Goal: Entertainment & Leisure: Consume media (video, audio)

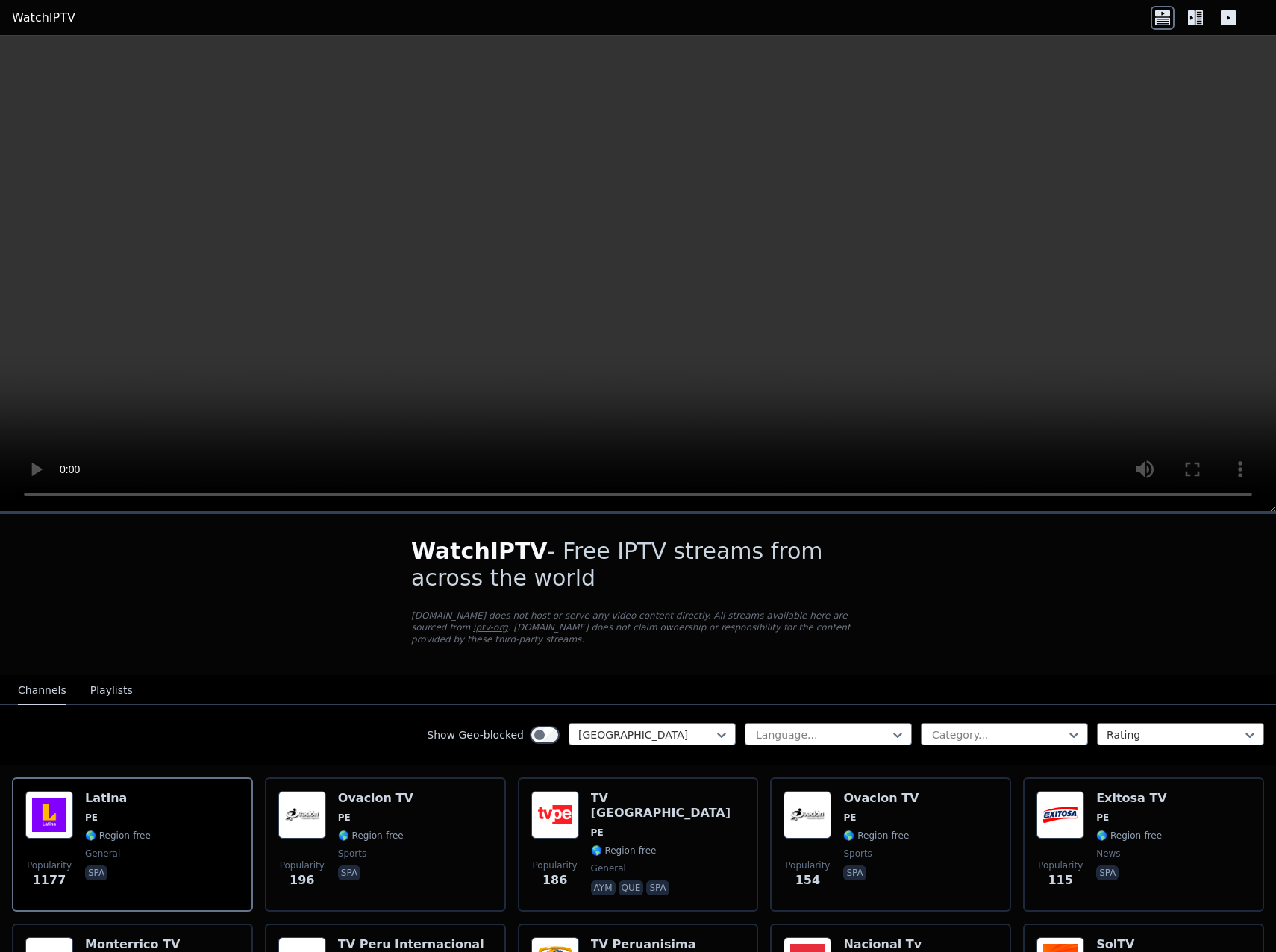
click at [618, 735] on div "Show Geo-blocked [GEOGRAPHIC_DATA]" at bounding box center [581, 735] width 309 height 24
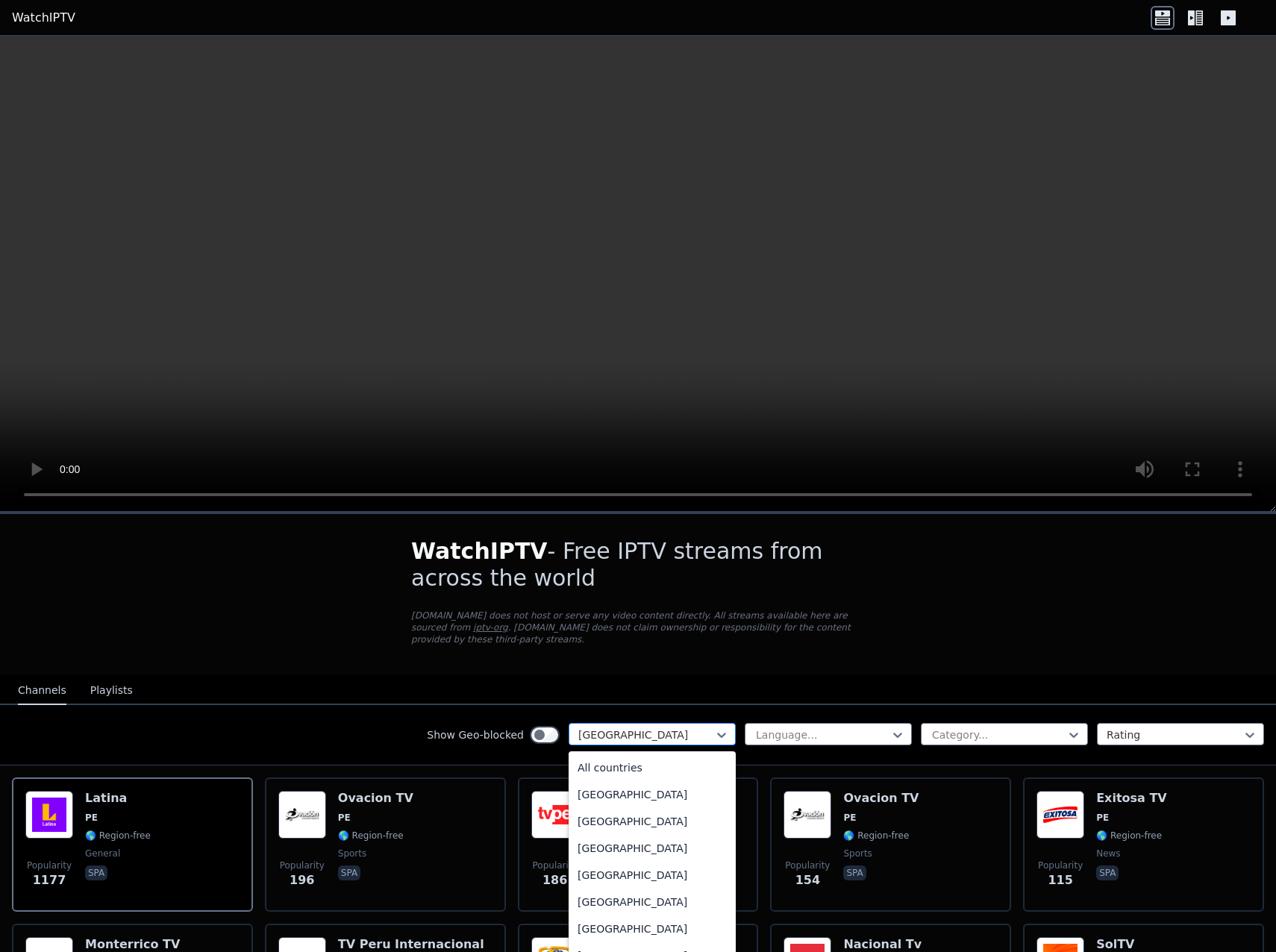
click at [622, 728] on div at bounding box center [646, 735] width 136 height 15
drag, startPoint x: 617, startPoint y: 769, endPoint x: 618, endPoint y: 780, distance: 11.0
click at [615, 778] on div "All countries [GEOGRAPHIC_DATA] [GEOGRAPHIC_DATA] [GEOGRAPHIC_DATA] [GEOGRAPHIC…" at bounding box center [652, 855] width 167 height 207
click at [632, 764] on div "All countries" at bounding box center [652, 768] width 167 height 27
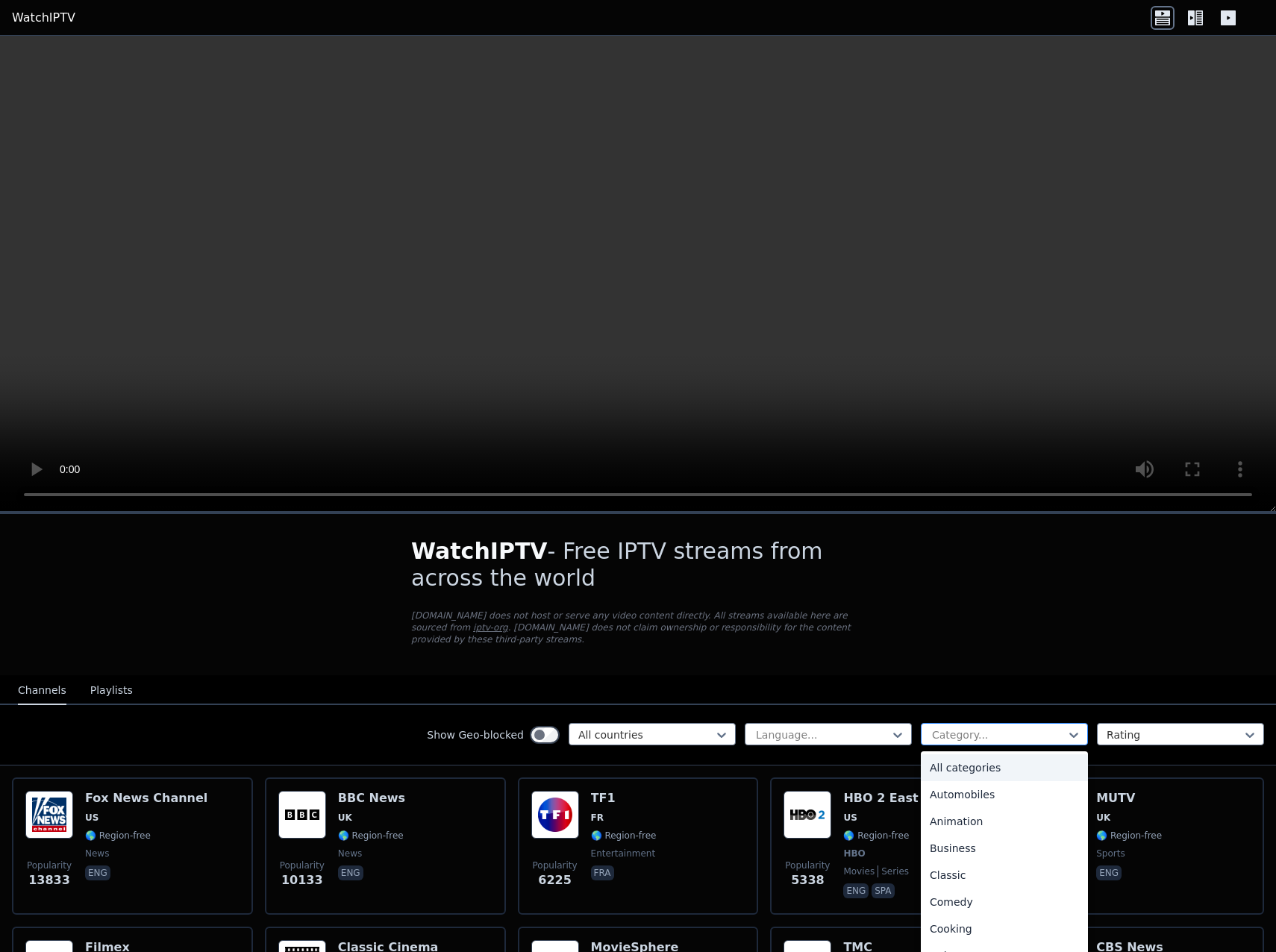
click at [952, 729] on div at bounding box center [998, 735] width 136 height 15
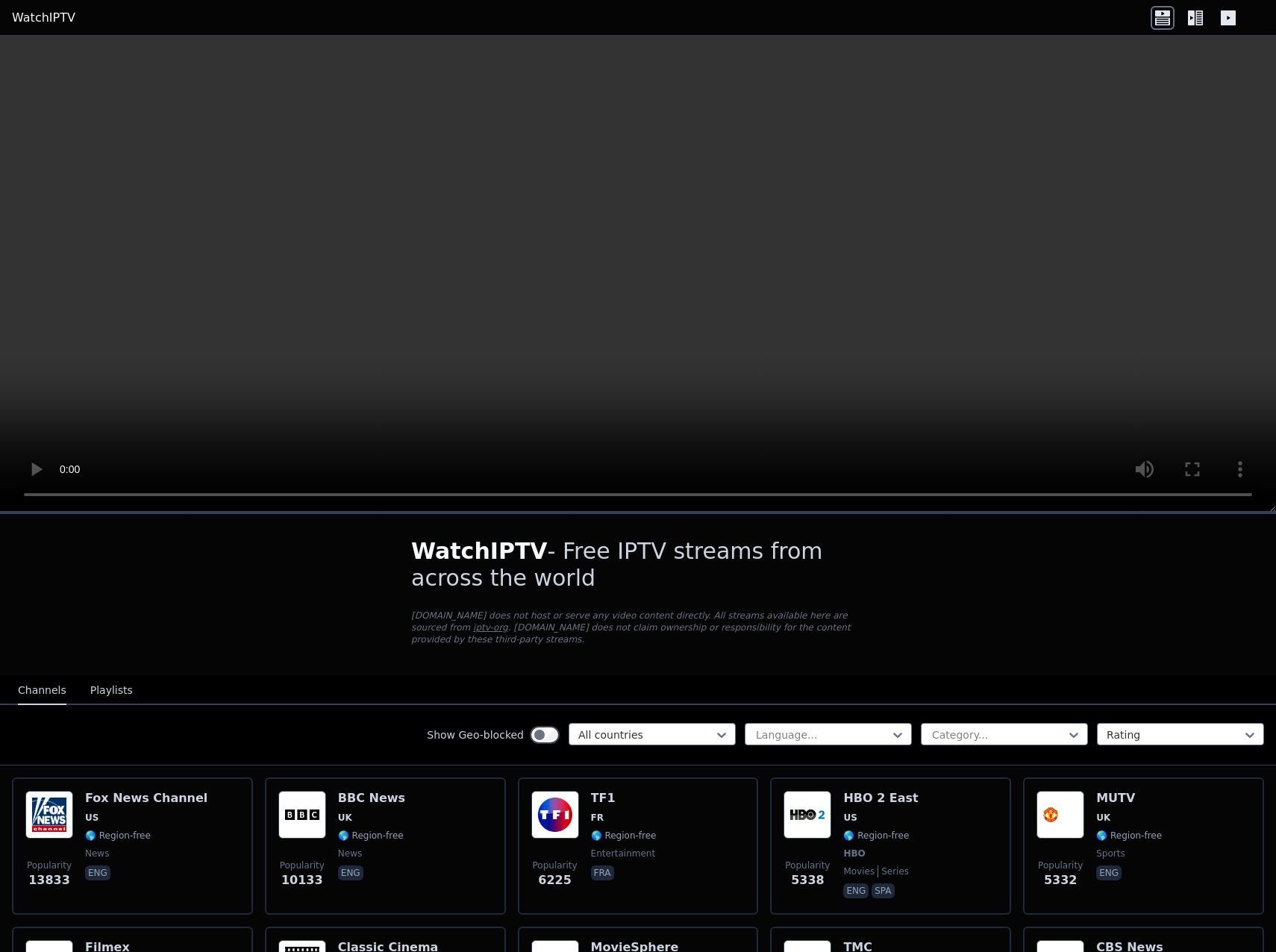
scroll to position [4653, 0]
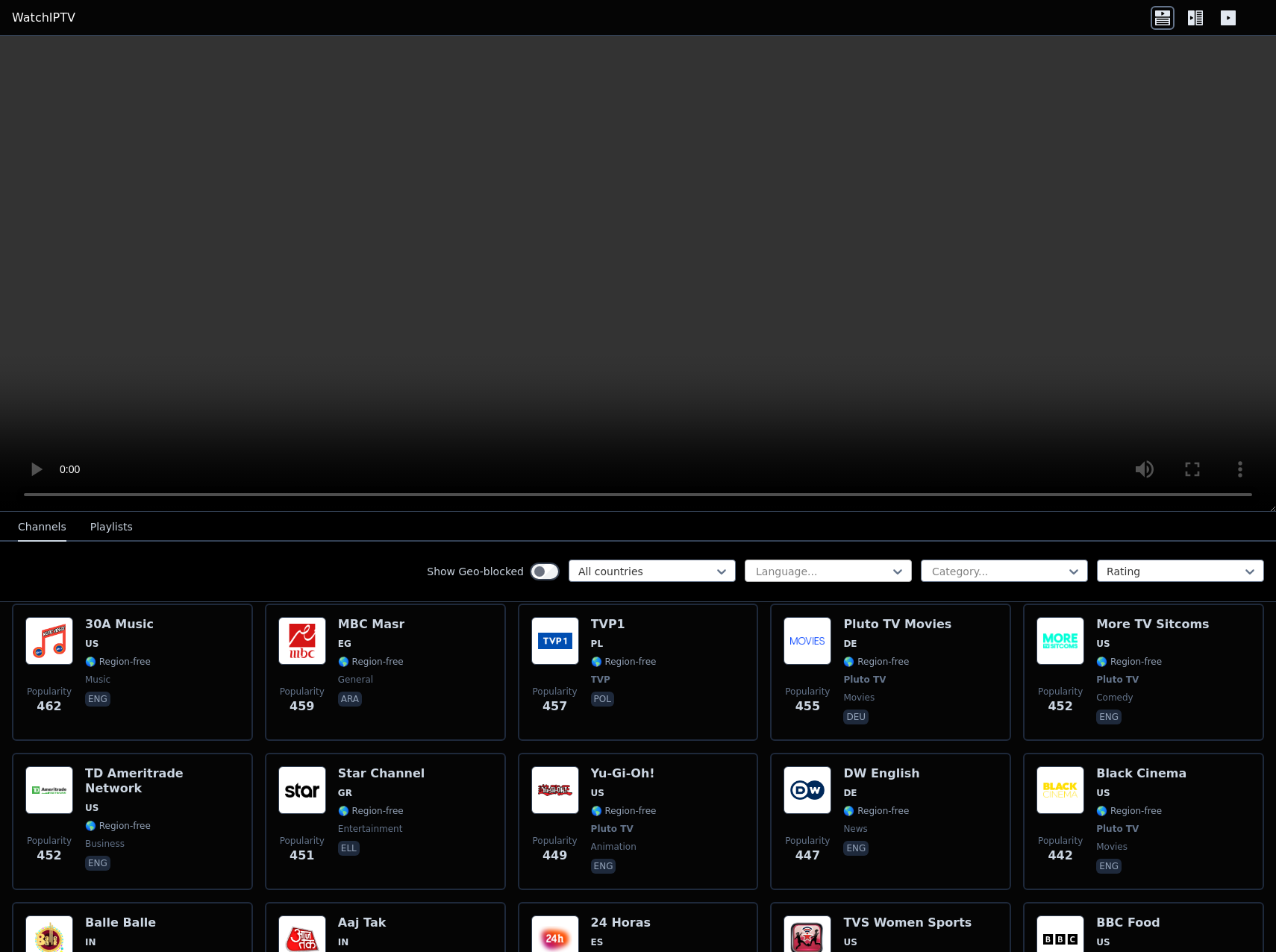
click at [841, 560] on div "Show Geo-blocked All countries Language... Category... Rating" at bounding box center [638, 571] width 1276 height 60
drag, startPoint x: 838, startPoint y: 568, endPoint x: 847, endPoint y: 563, distance: 10.3
click at [838, 569] on div at bounding box center [823, 571] width 136 height 15
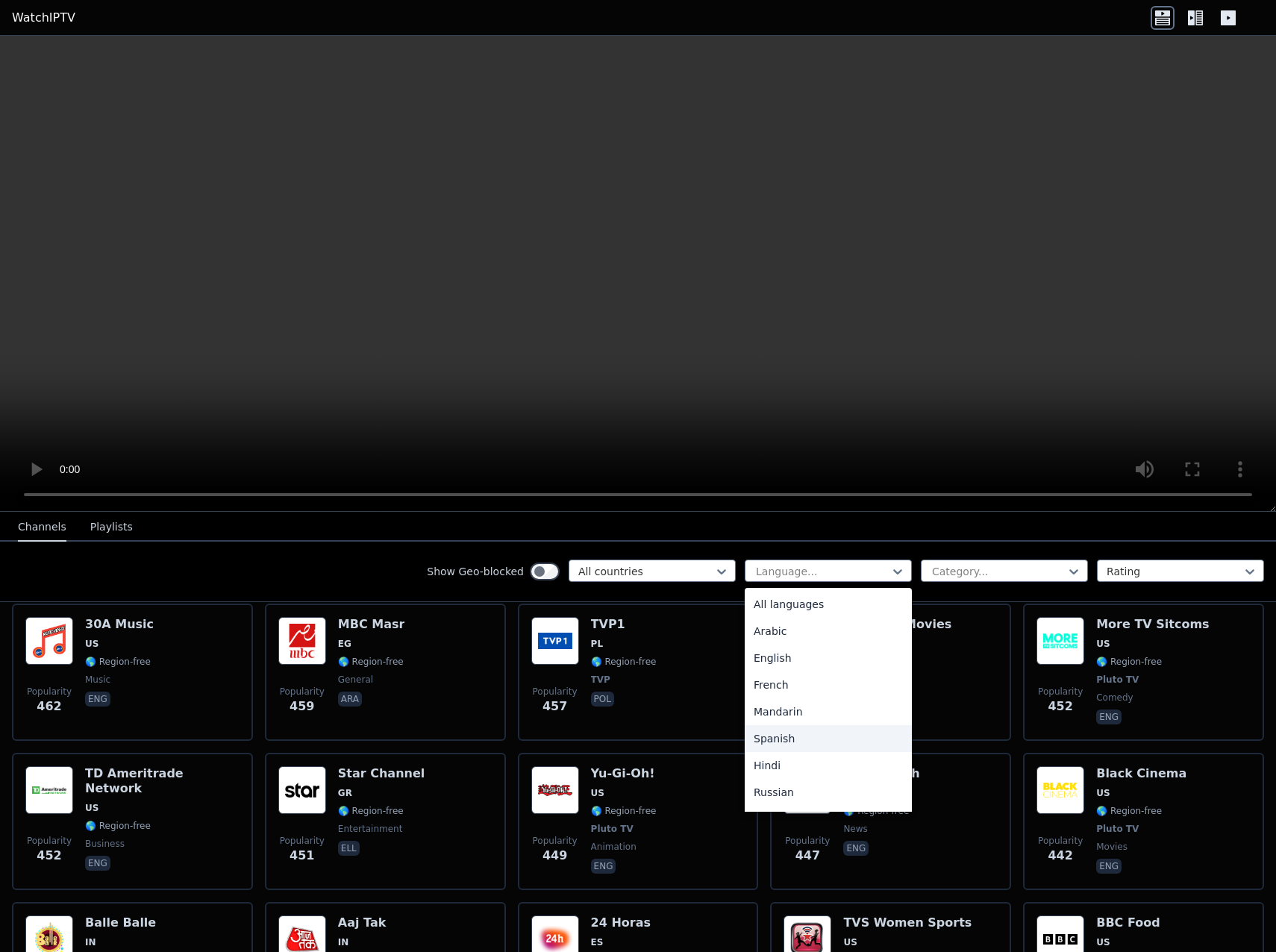
click at [763, 745] on div "Spanish" at bounding box center [828, 738] width 167 height 27
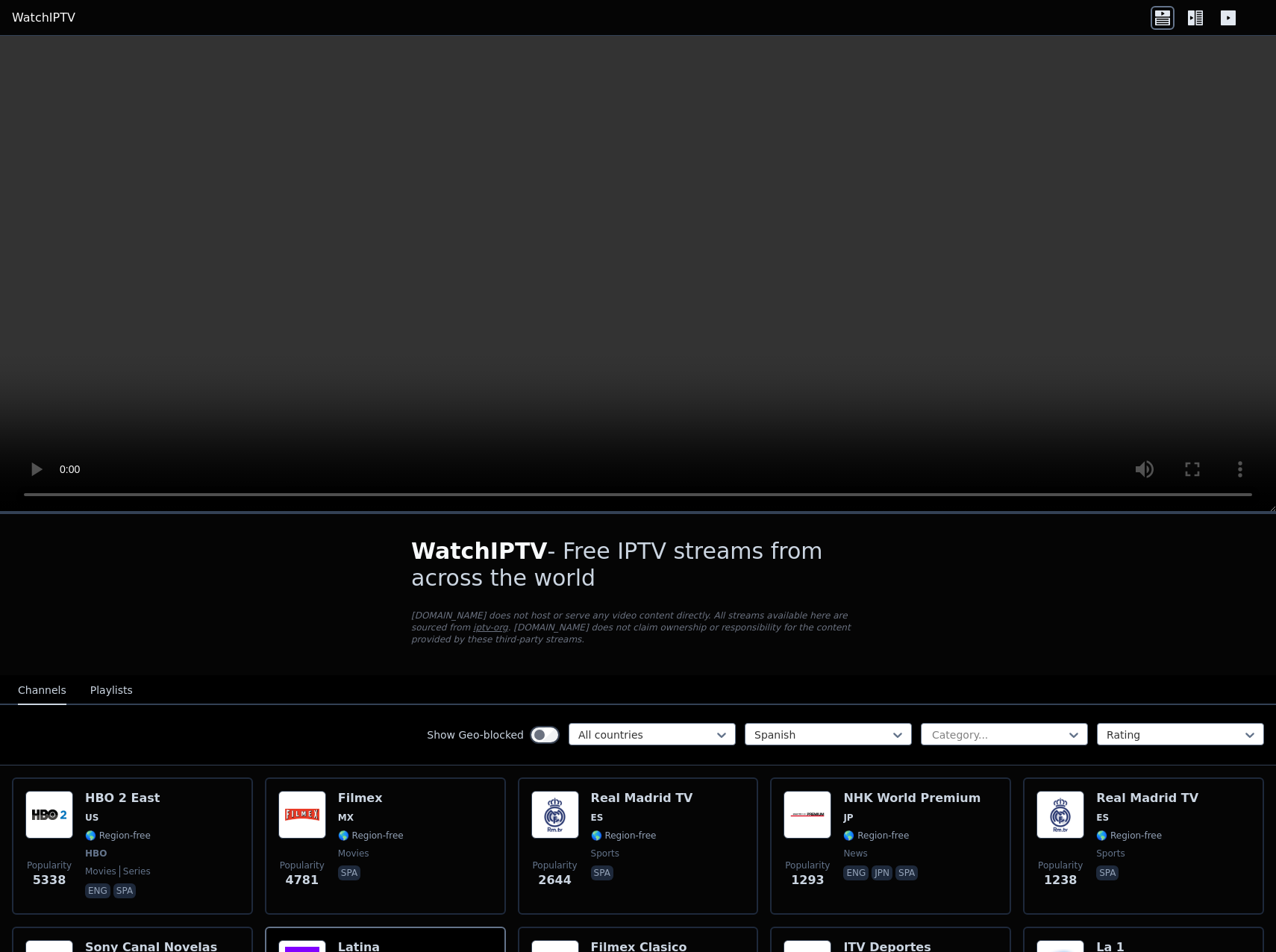
scroll to position [149, 0]
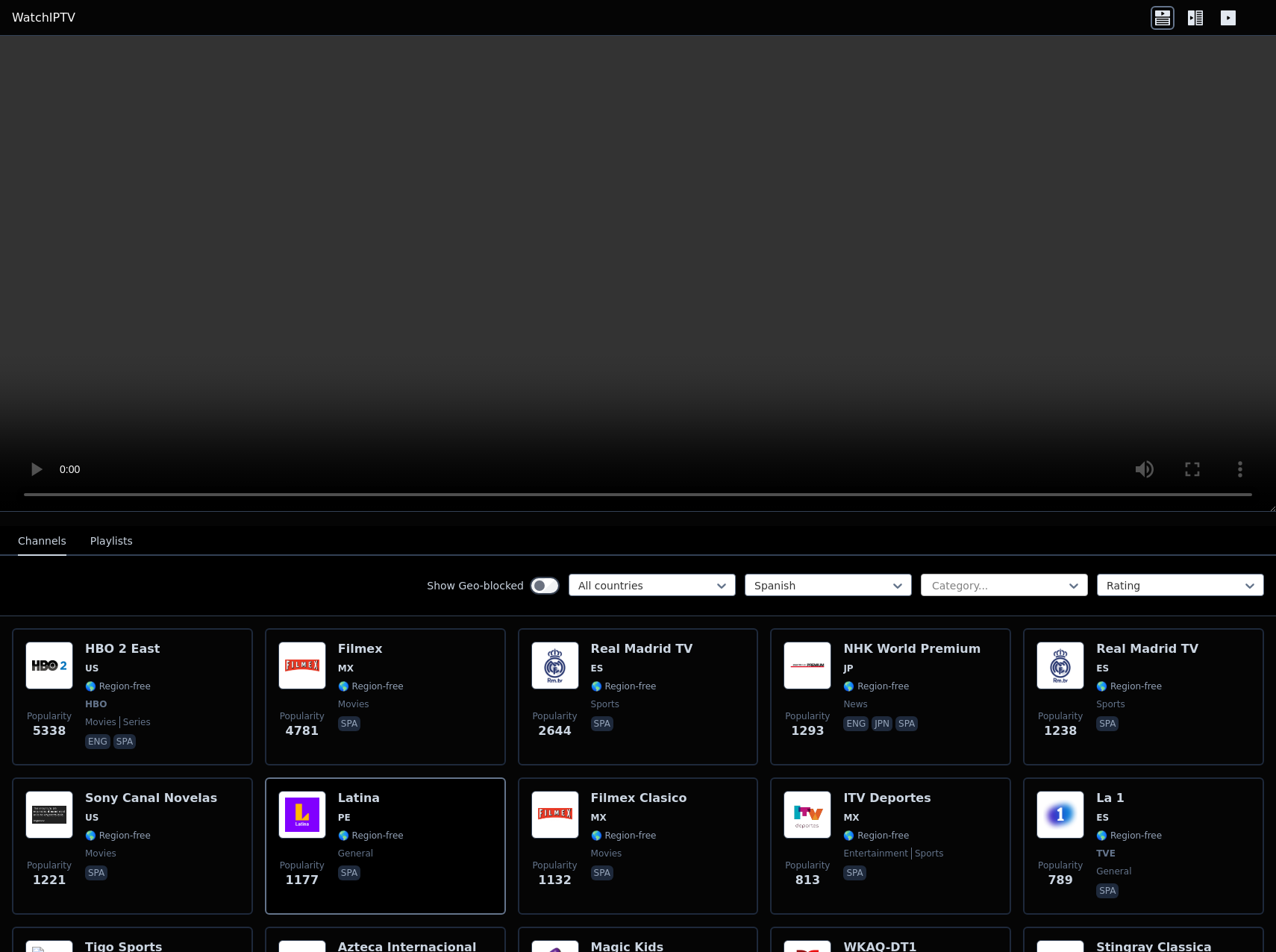
click at [1028, 578] on div at bounding box center [998, 586] width 136 height 15
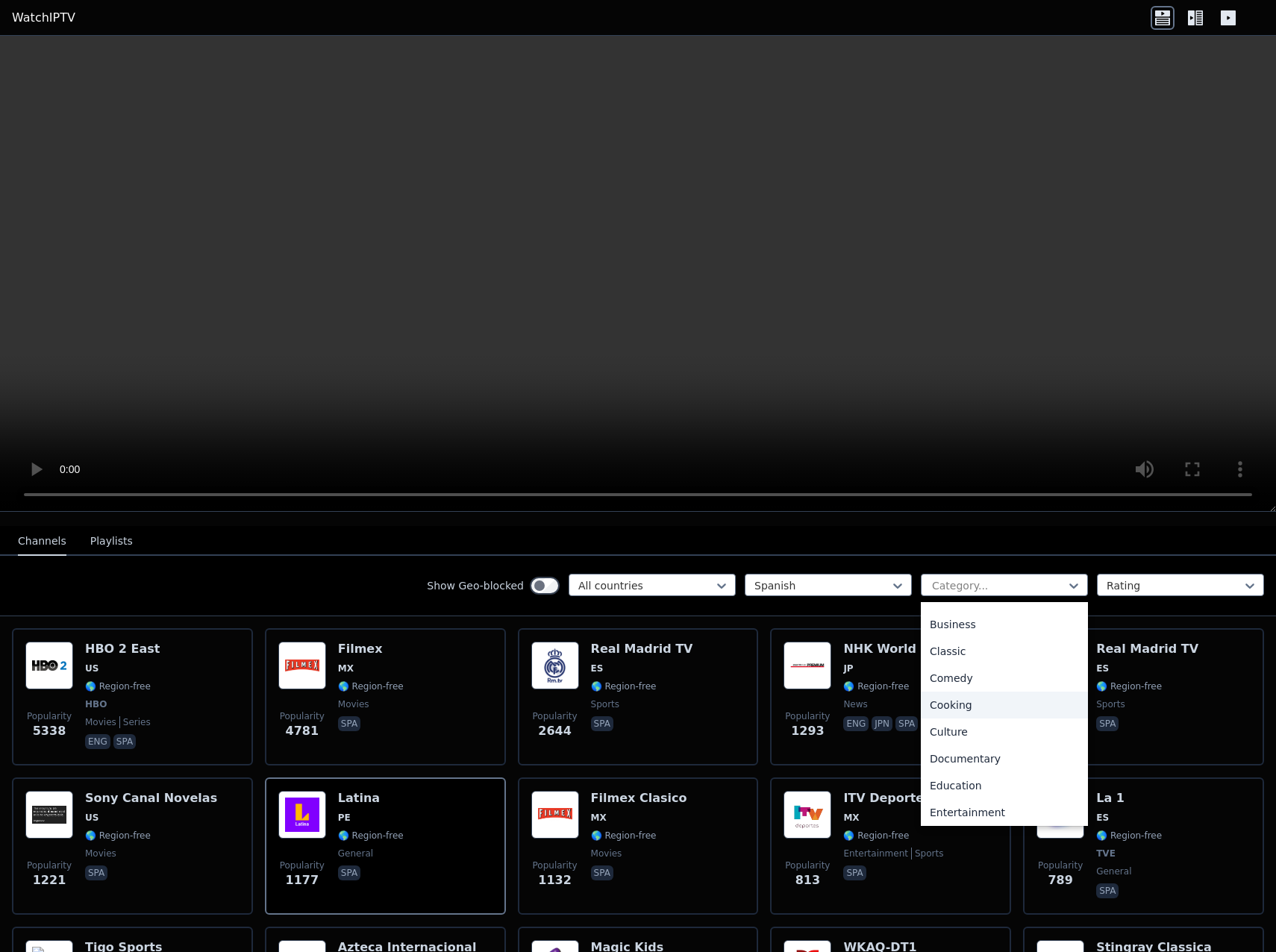
scroll to position [224, 0]
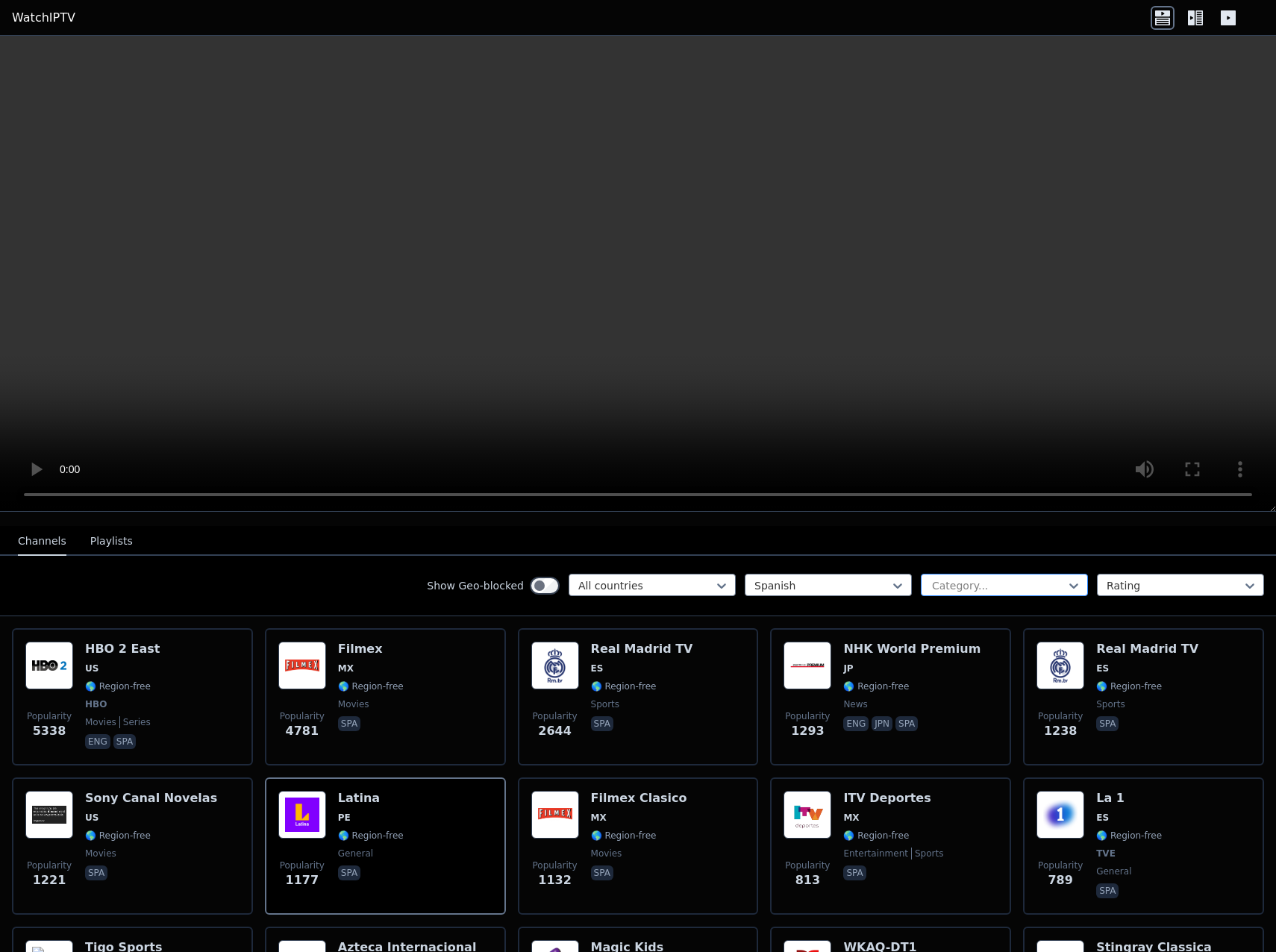
click at [971, 581] on div "Category..." at bounding box center [1004, 584] width 167 height 22
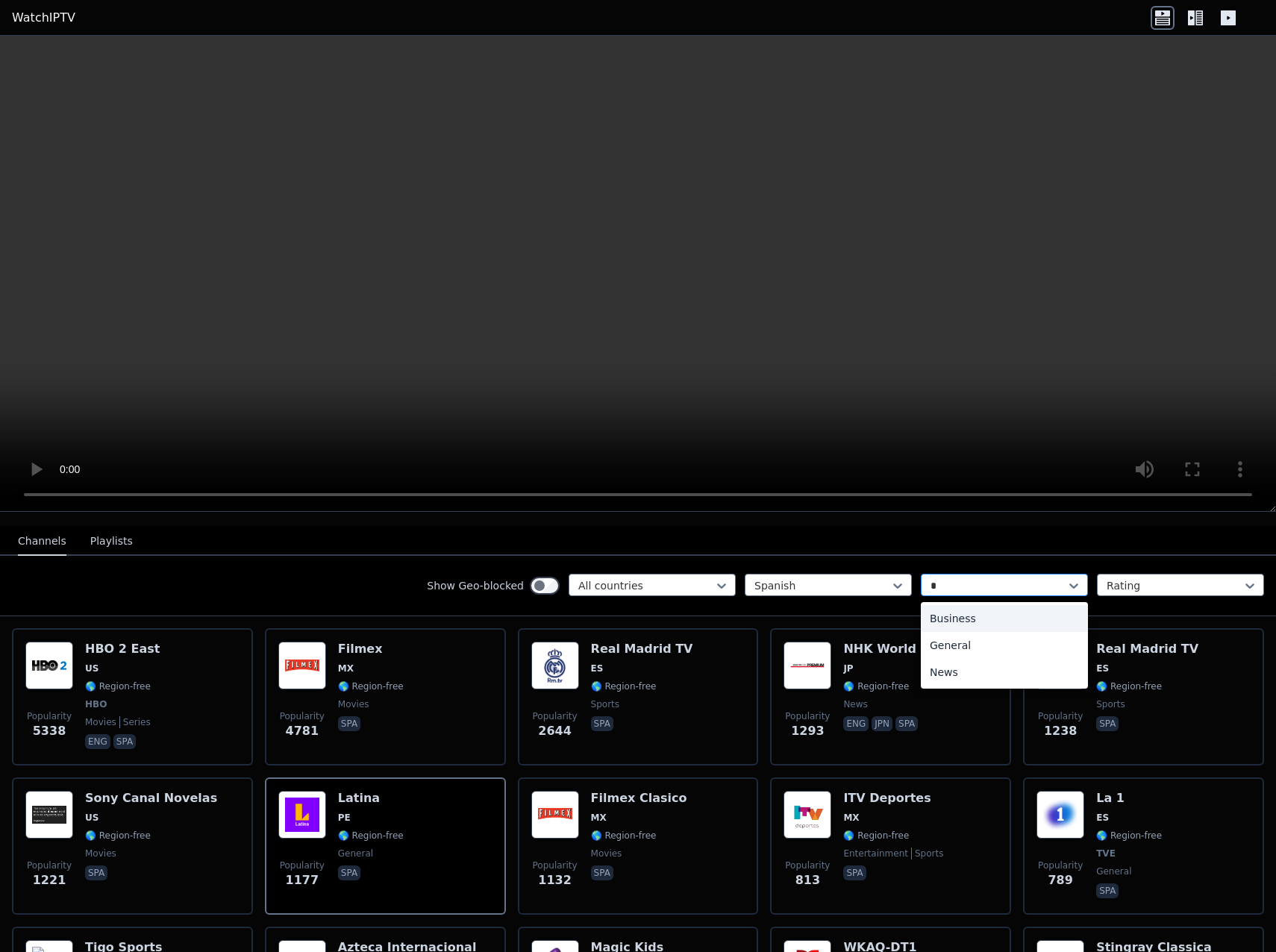
type input "**"
click at [949, 662] on div "News" at bounding box center [1004, 673] width 167 height 27
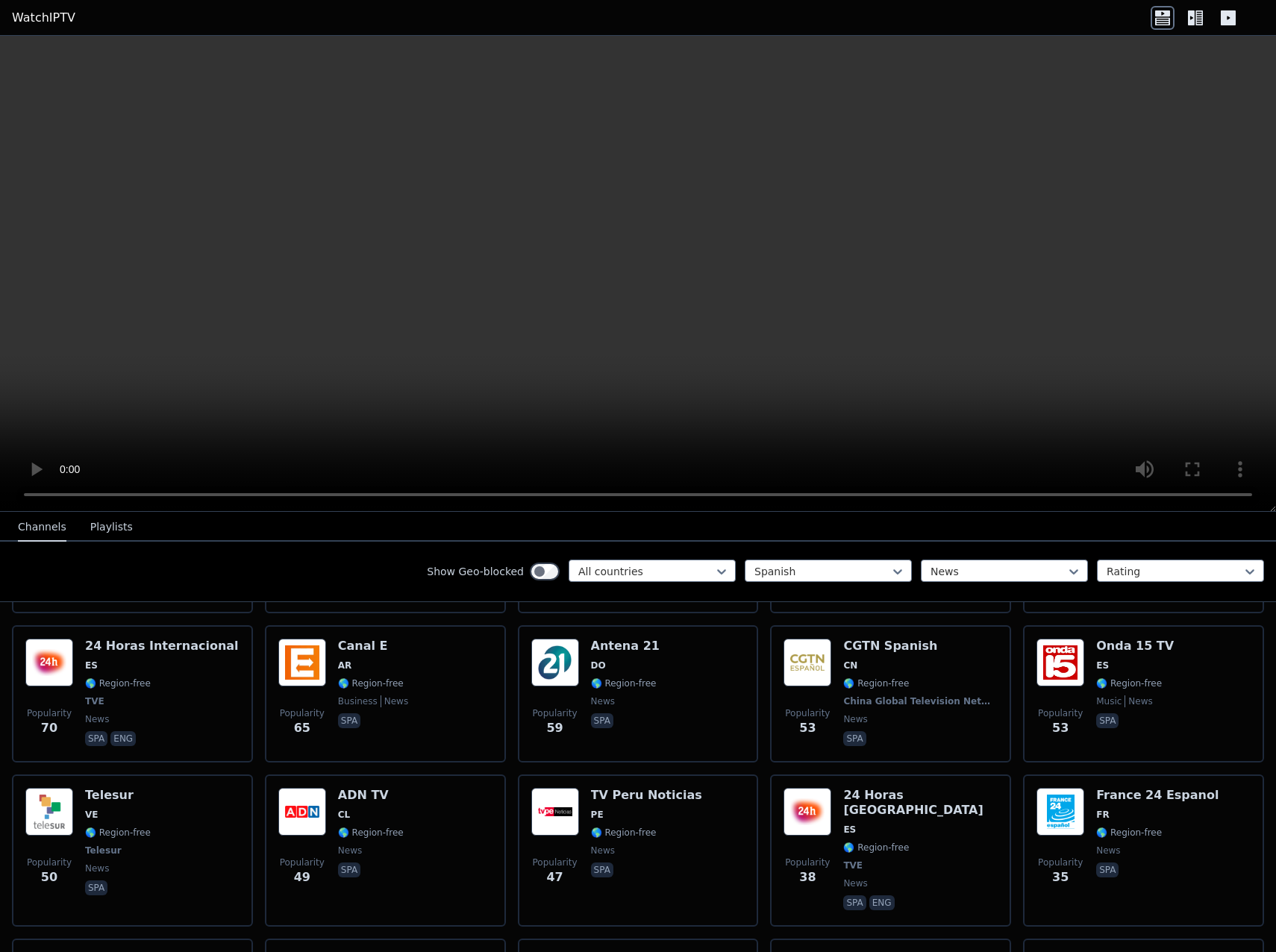
scroll to position [797, 0]
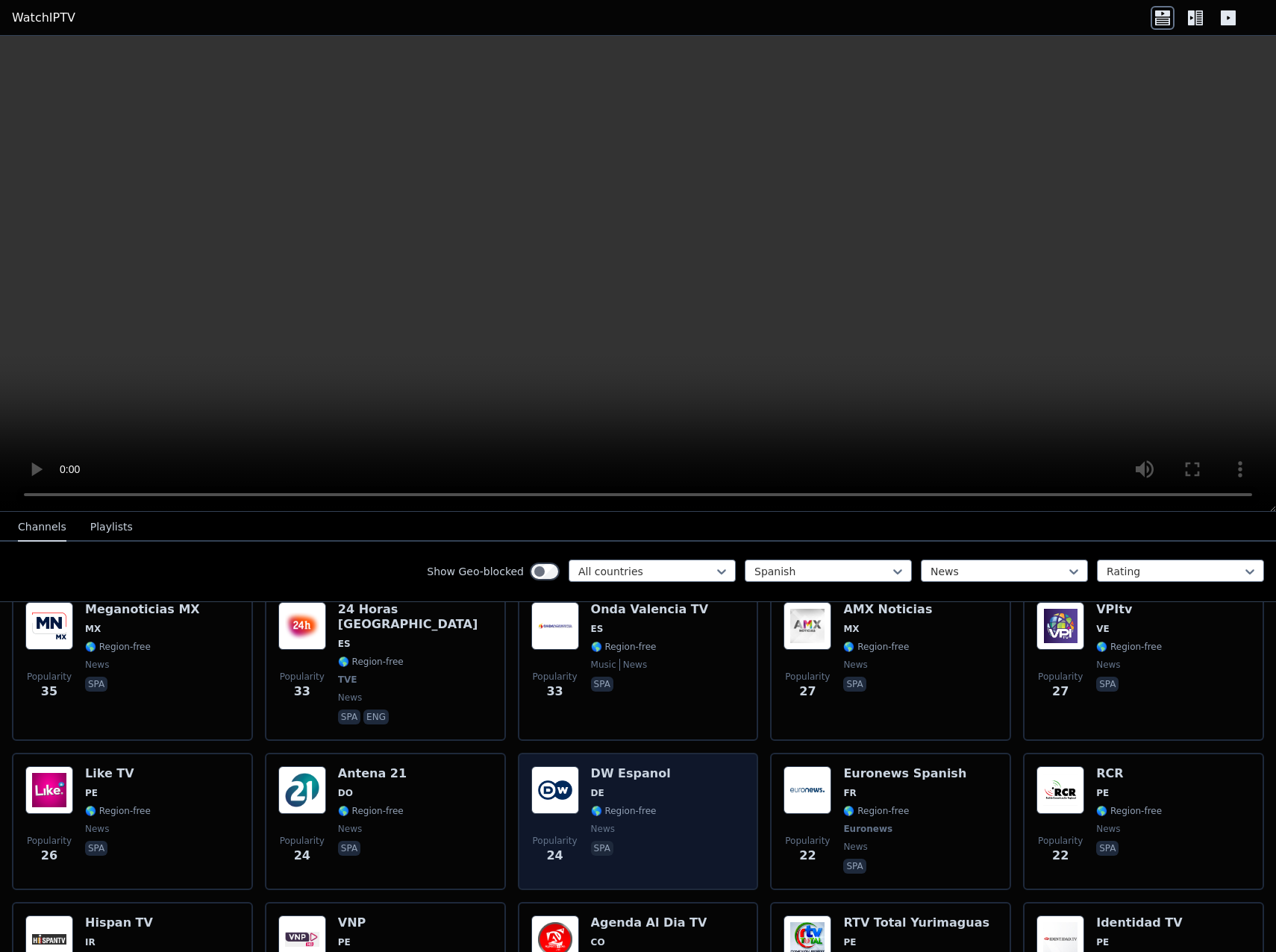
click at [547, 766] on img at bounding box center [555, 790] width 48 height 48
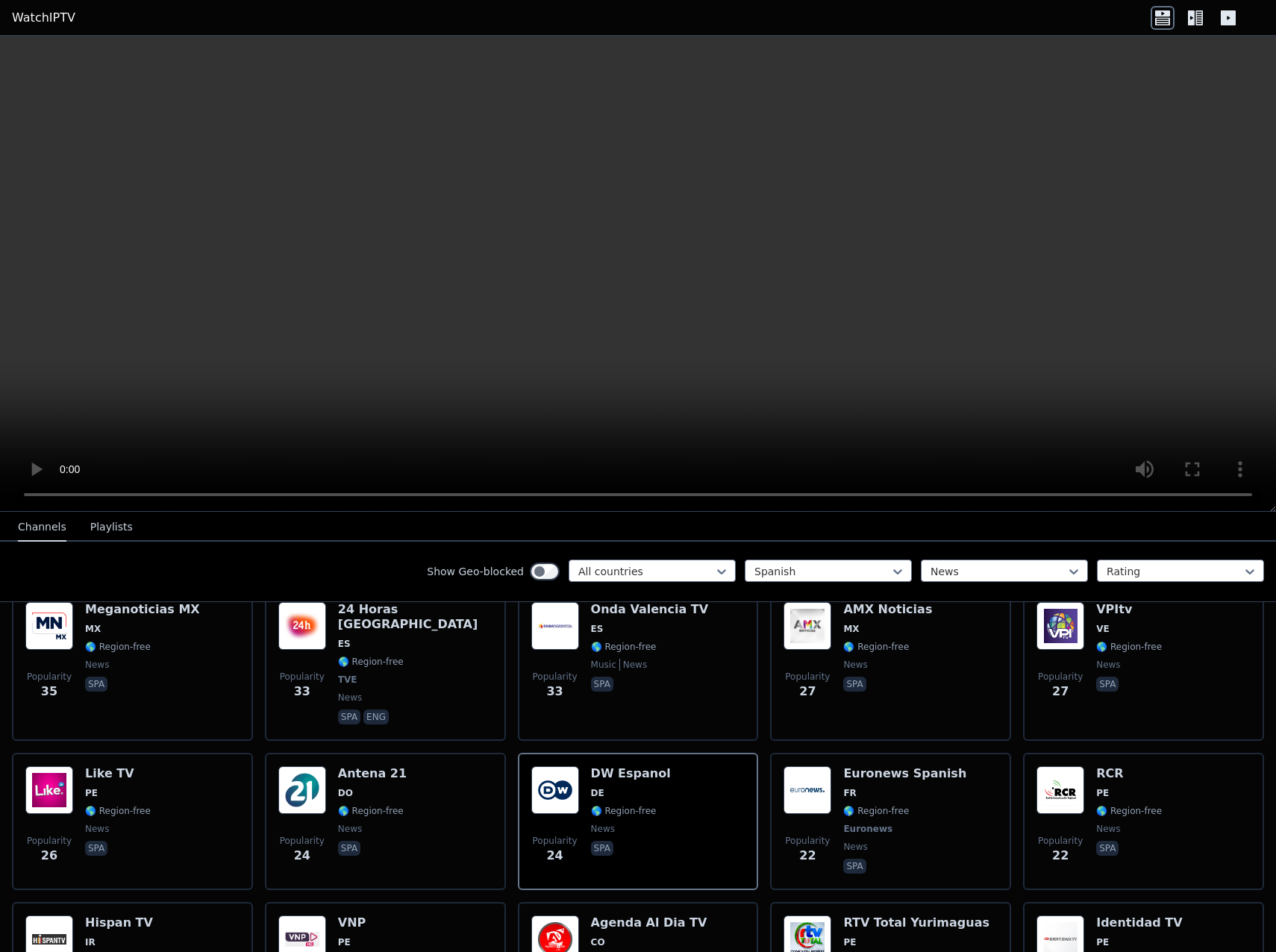
click at [4, 721] on div "Popularity 1293 NHK World Premium JP 🌎 Region-free news eng jpn spa Popularity …" at bounding box center [638, 946] width 1276 height 1957
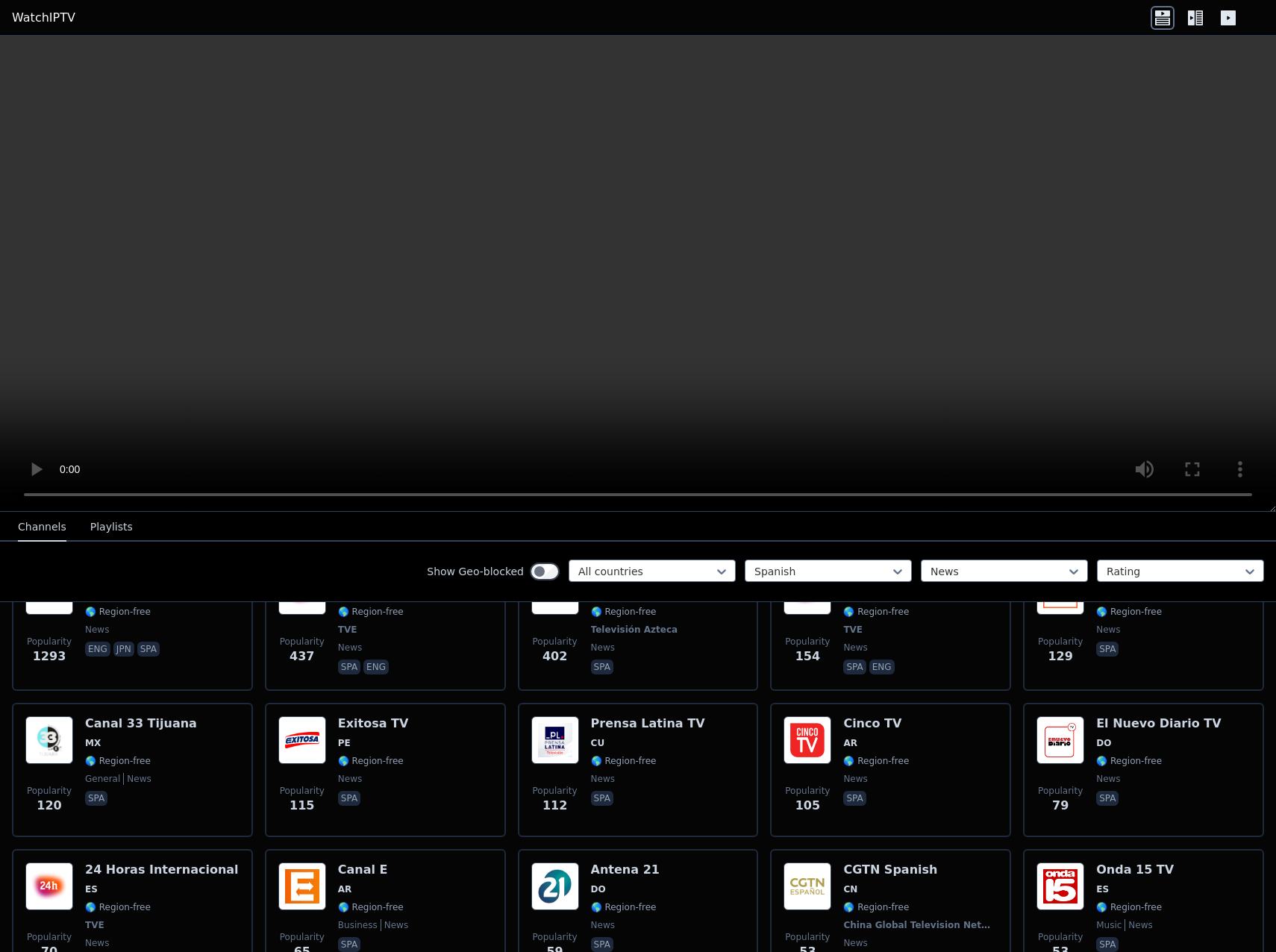
scroll to position [447, 0]
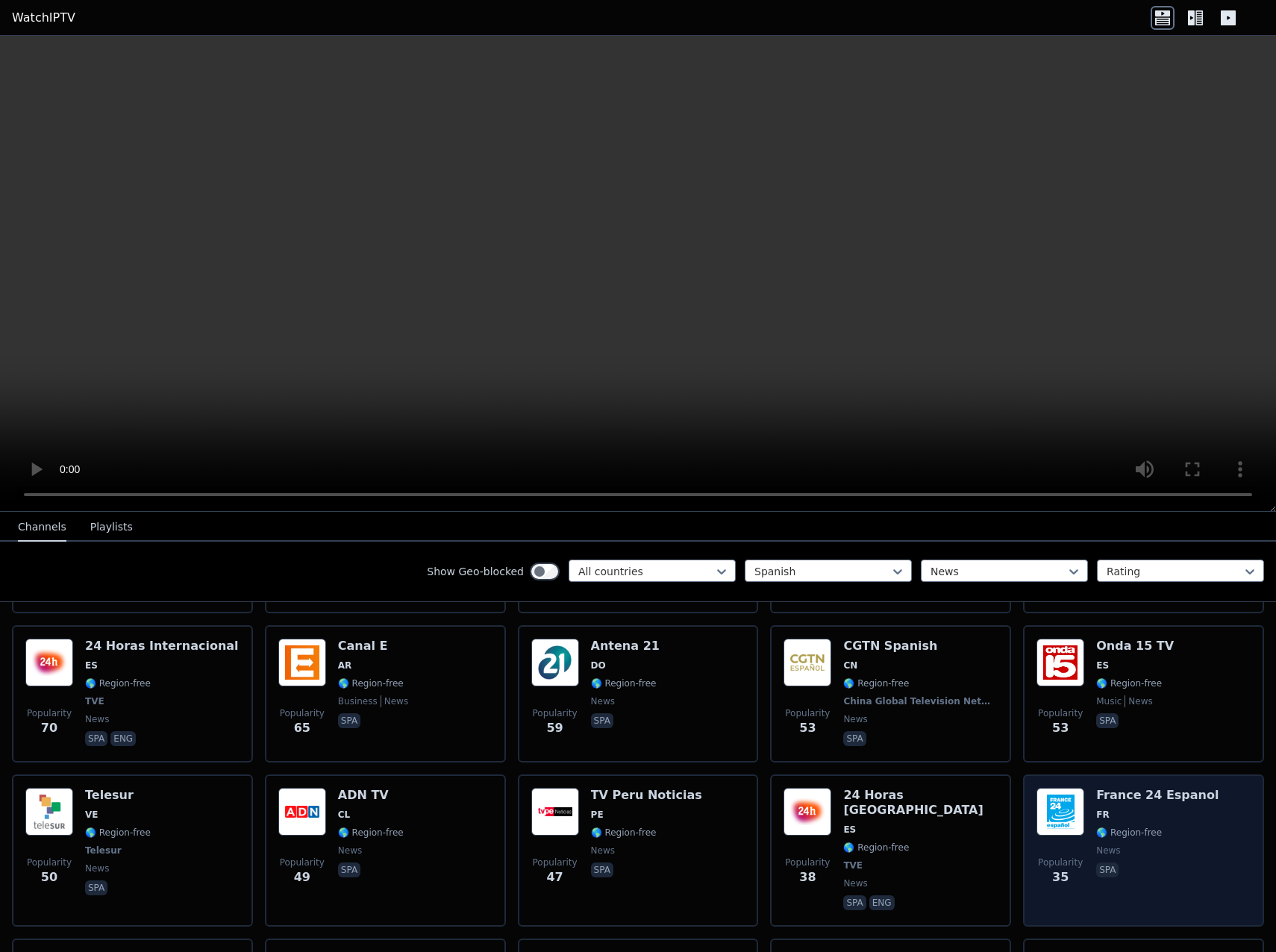
click at [1057, 793] on img at bounding box center [1060, 812] width 48 height 48
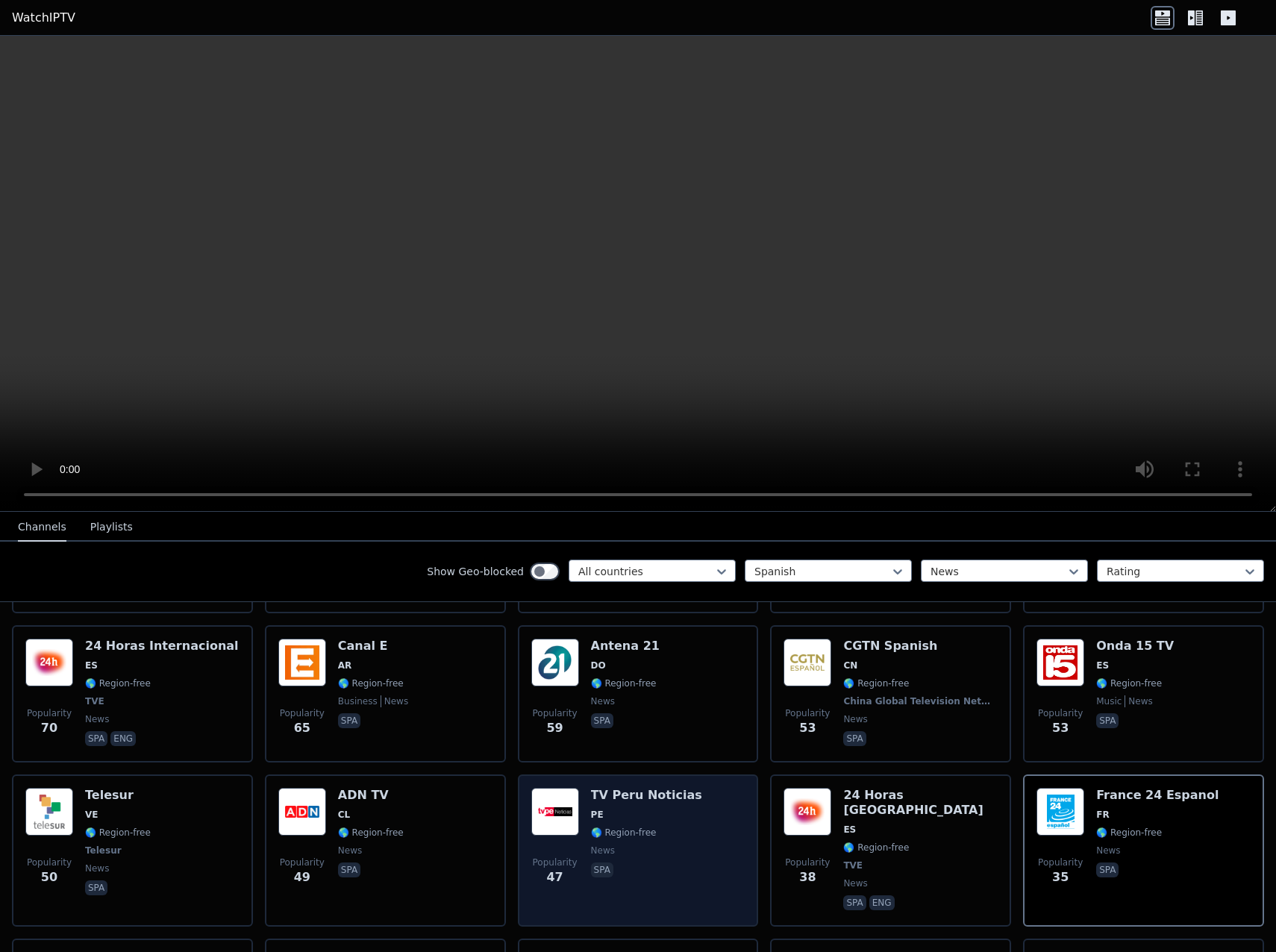
click at [571, 803] on img at bounding box center [555, 812] width 48 height 48
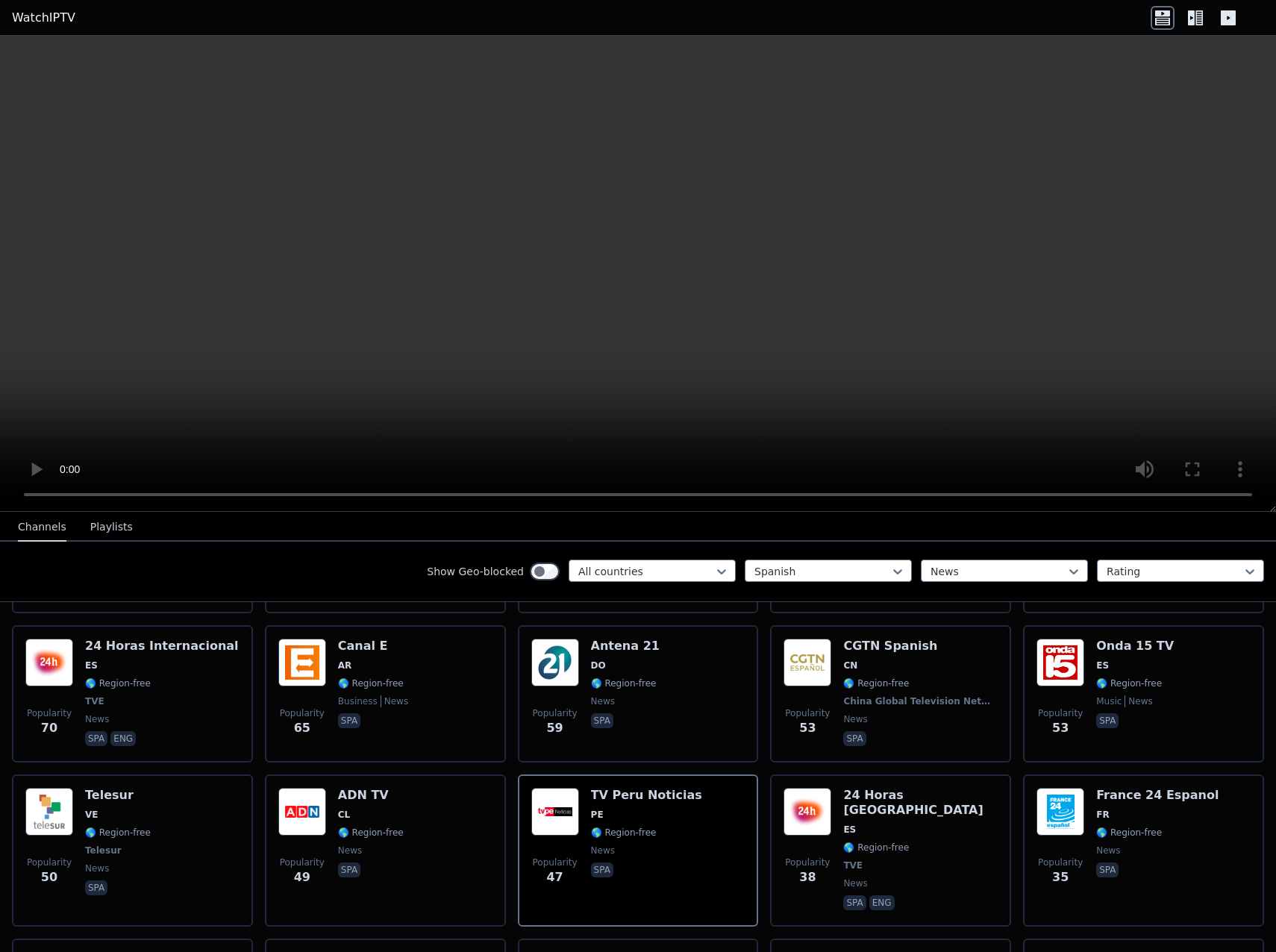
click at [1191, 17] on icon at bounding box center [1195, 17] width 24 height 24
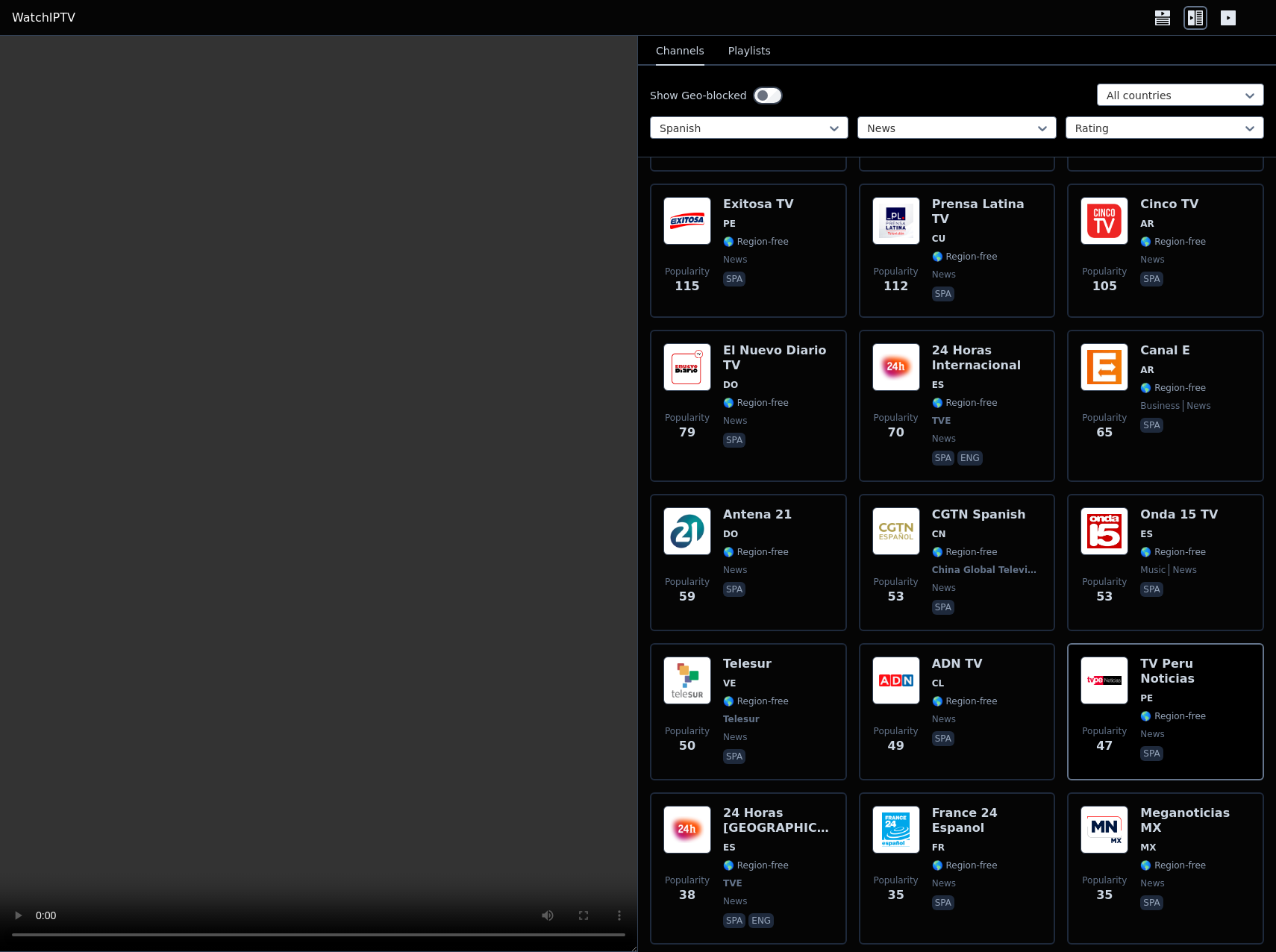
click at [1237, 21] on icon at bounding box center [1228, 17] width 24 height 24
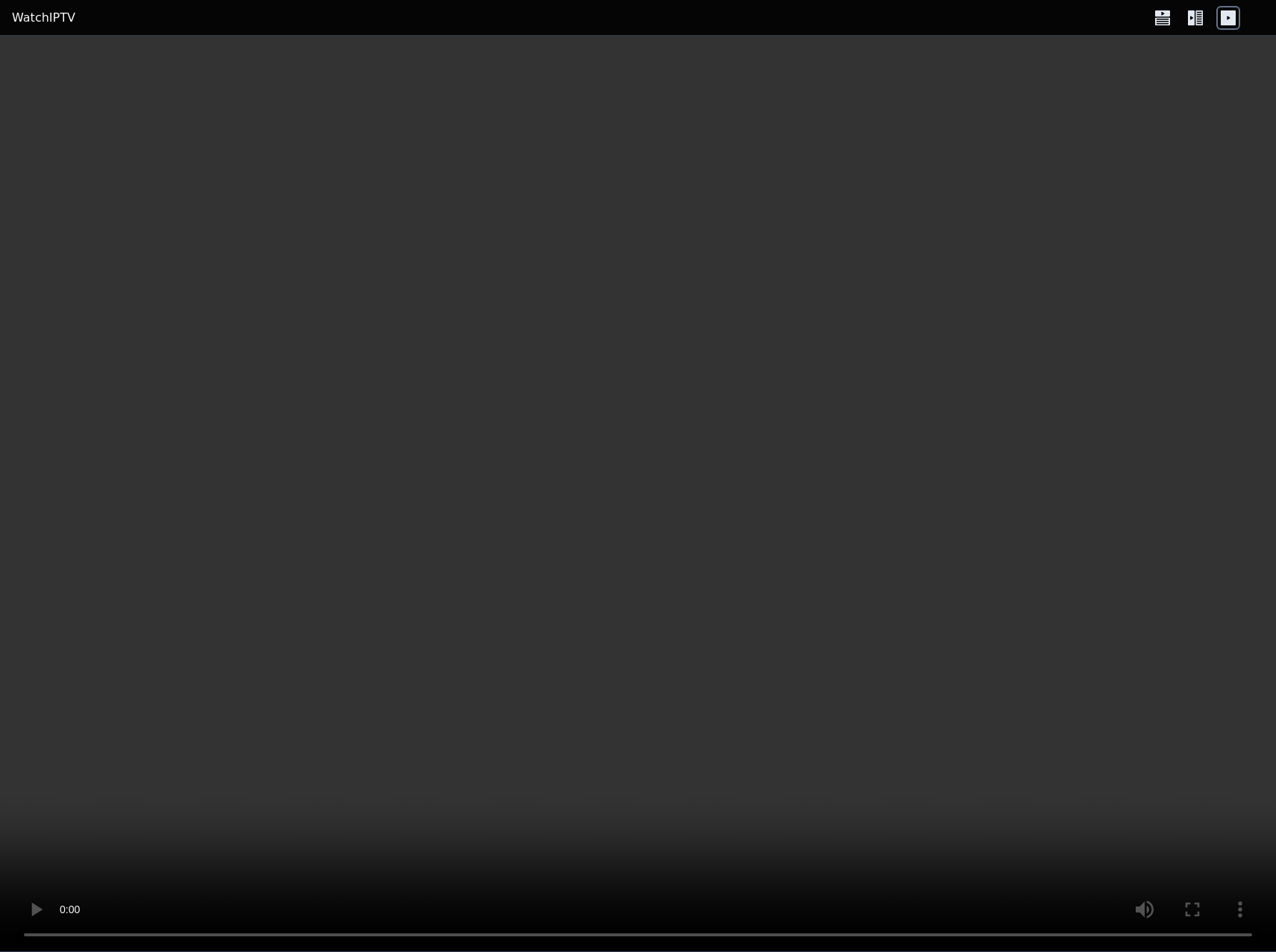
click at [1163, 23] on icon at bounding box center [1162, 17] width 24 height 24
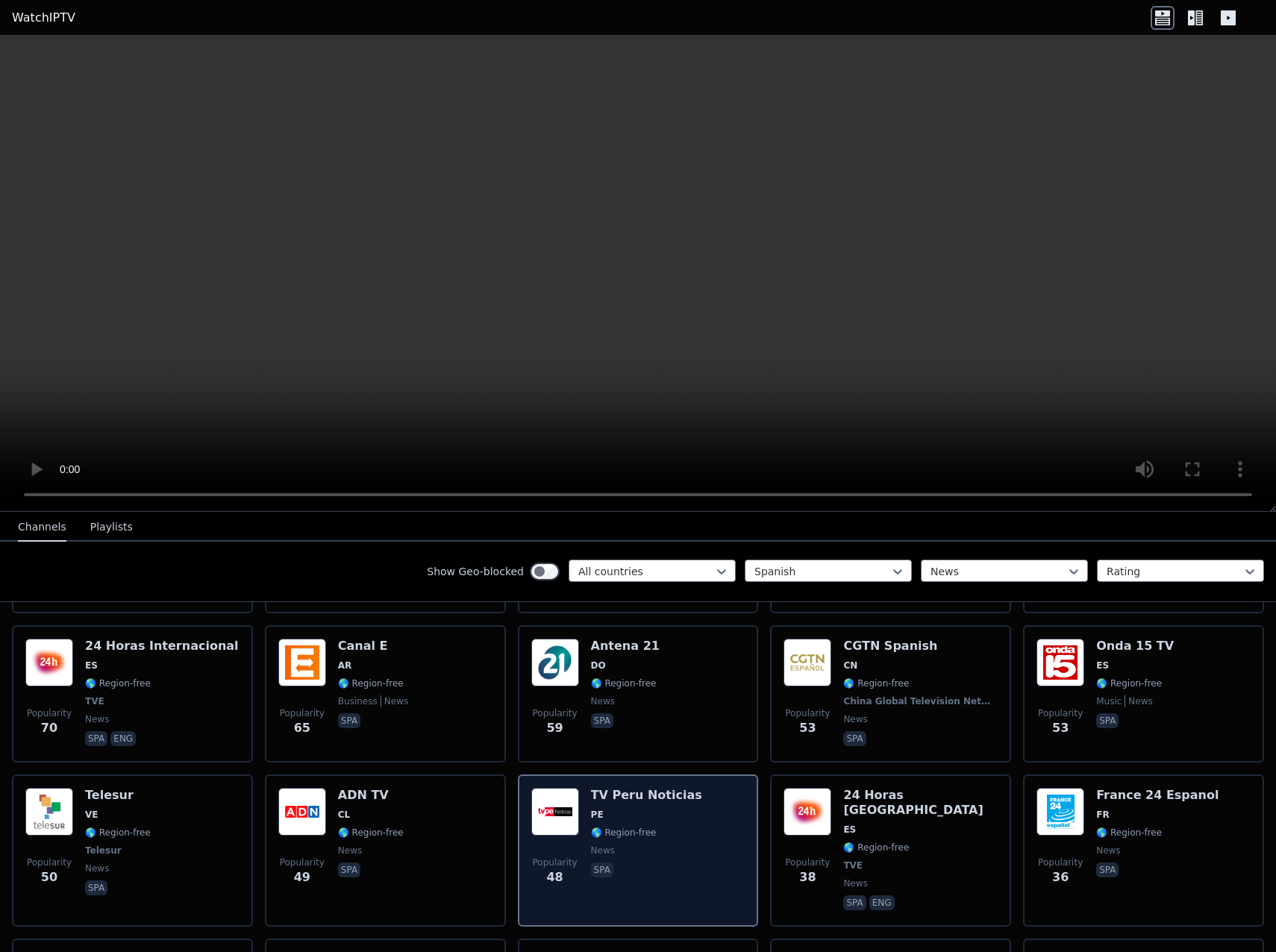
scroll to position [0, 0]
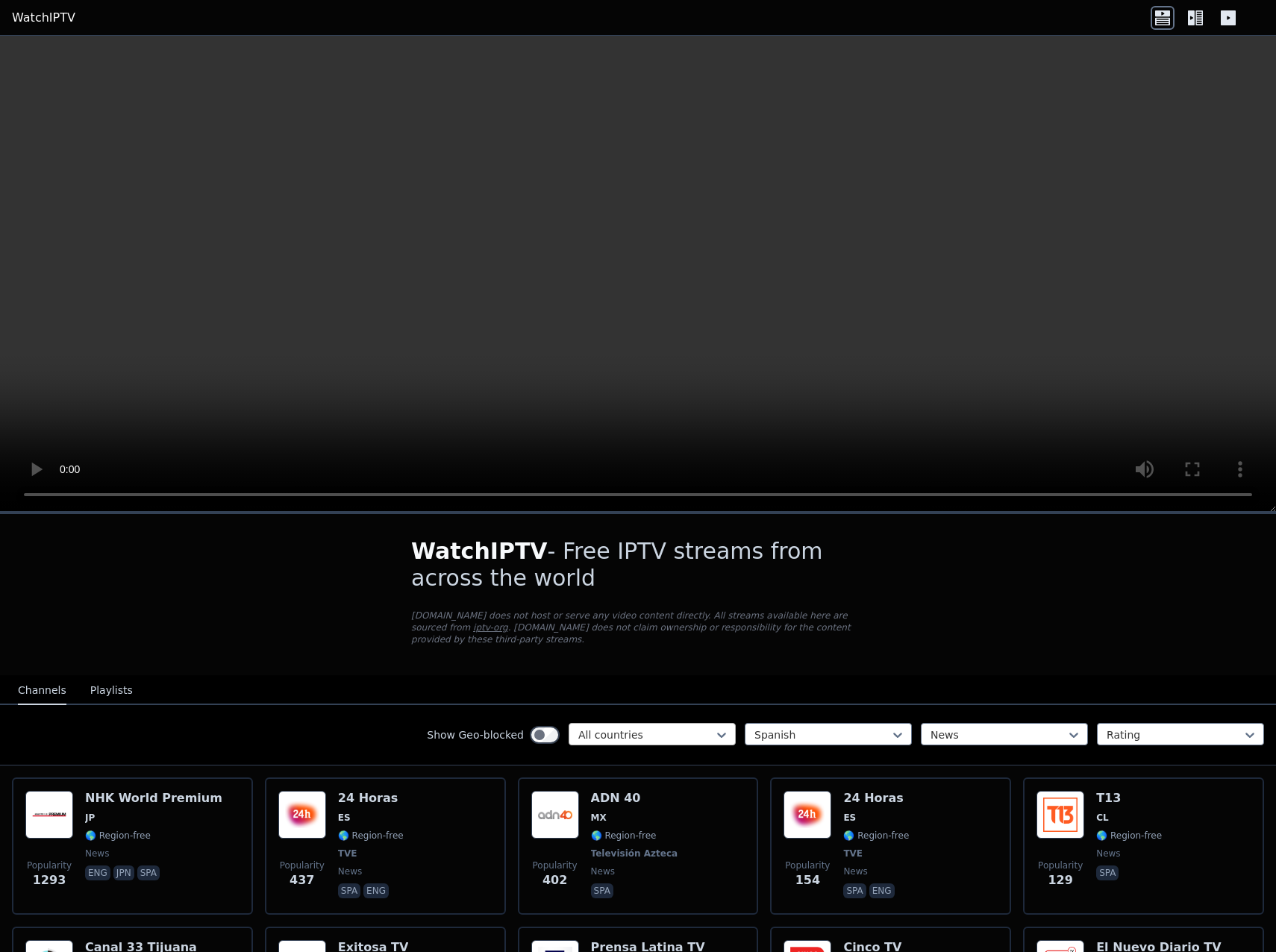
click at [684, 729] on div at bounding box center [646, 735] width 136 height 15
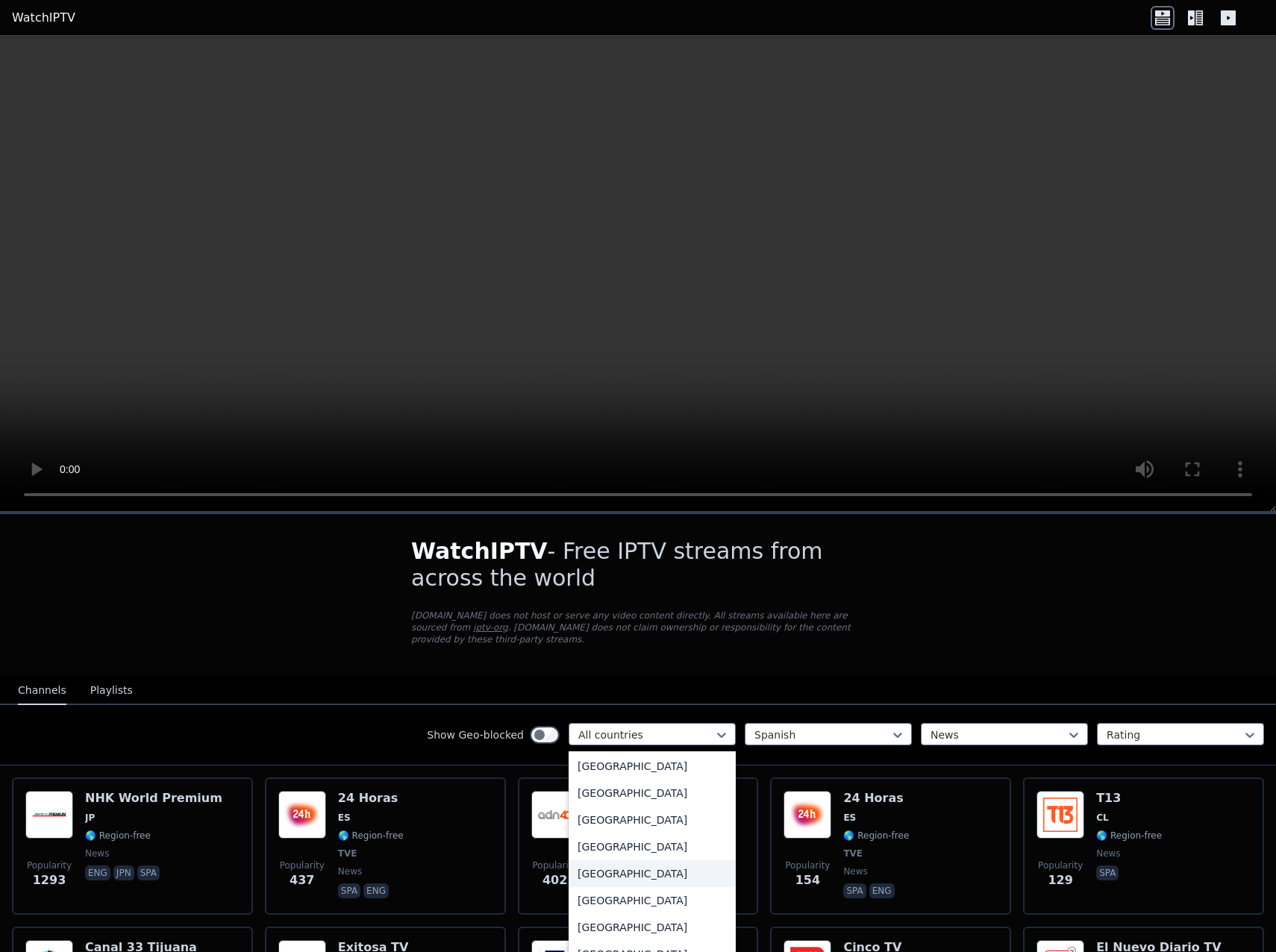
scroll to position [3798, 0]
click at [574, 893] on div "[GEOGRAPHIC_DATA]" at bounding box center [652, 906] width 167 height 27
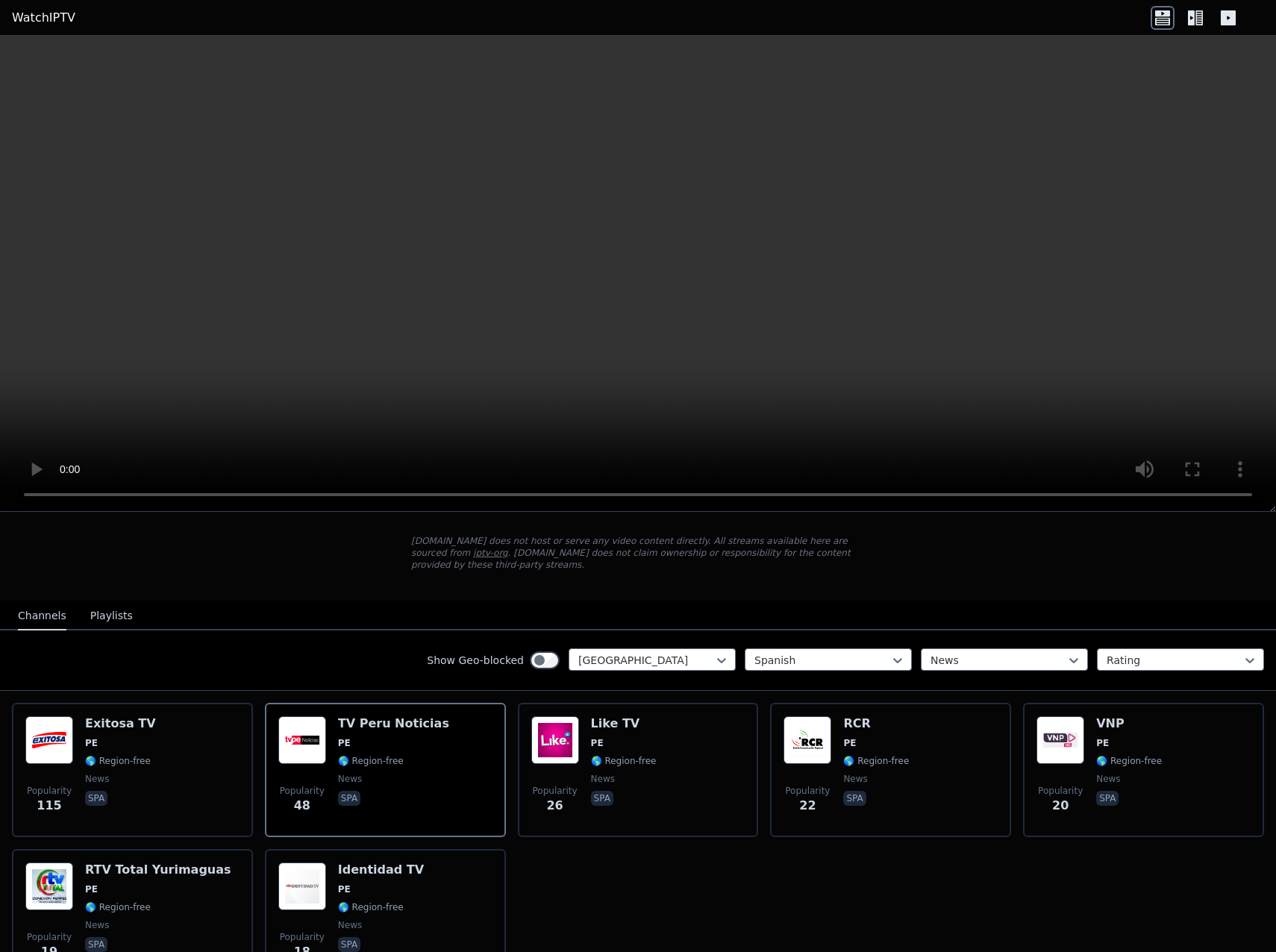
scroll to position [149, 0]
